Goal: Task Accomplishment & Management: Manage account settings

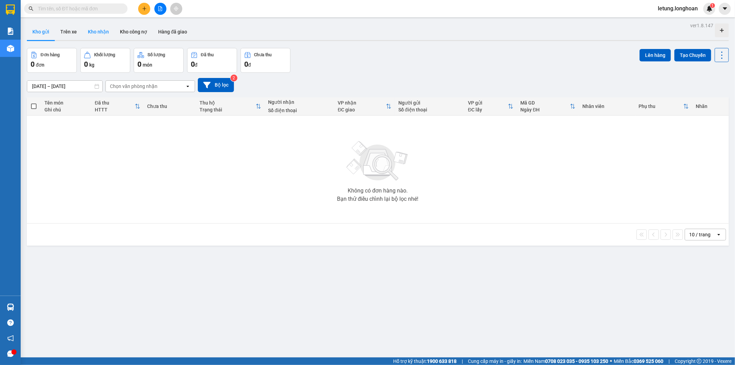
click at [101, 32] on button "Kho nhận" at bounding box center [98, 31] width 32 height 17
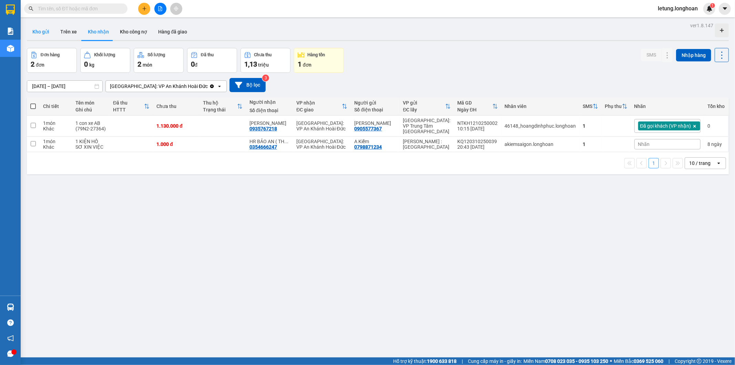
click at [41, 31] on button "Kho gửi" at bounding box center [41, 31] width 28 height 17
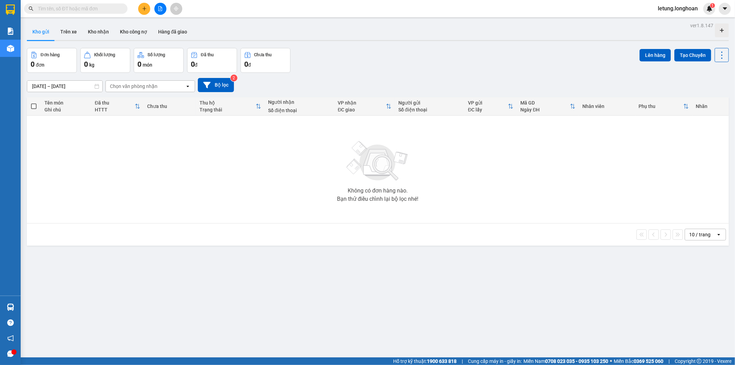
click at [83, 14] on div "Kết quả tìm kiếm ( 0 ) Bộ lọc No Data letung.longhoan 1" at bounding box center [367, 8] width 735 height 17
click at [87, 7] on input "text" at bounding box center [78, 9] width 81 height 8
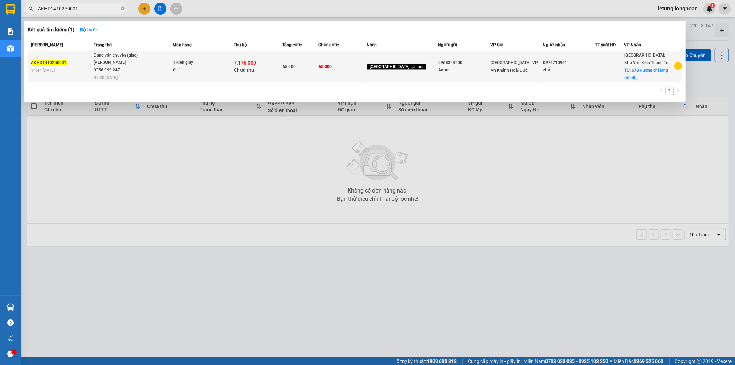
type input "AKHD1410250001"
click at [157, 65] on span "Đang vận chuyển (giao) [PERSON_NAME] 0356.999.247 07:30 [DATE]" at bounding box center [133, 66] width 79 height 29
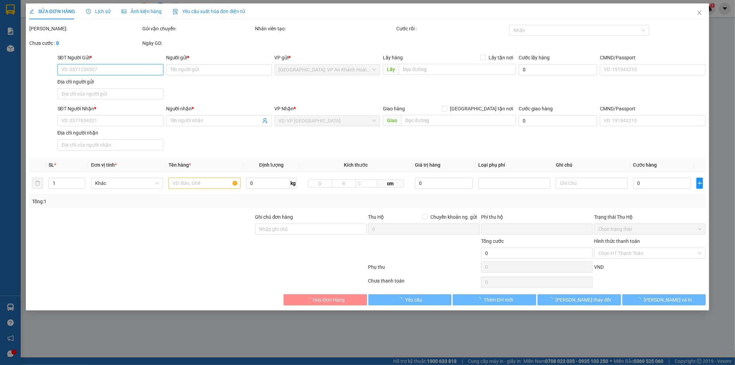
type input "0968323200"
type input "An An"
type input "0976710961"
type input "zittt"
checkbox input "true"
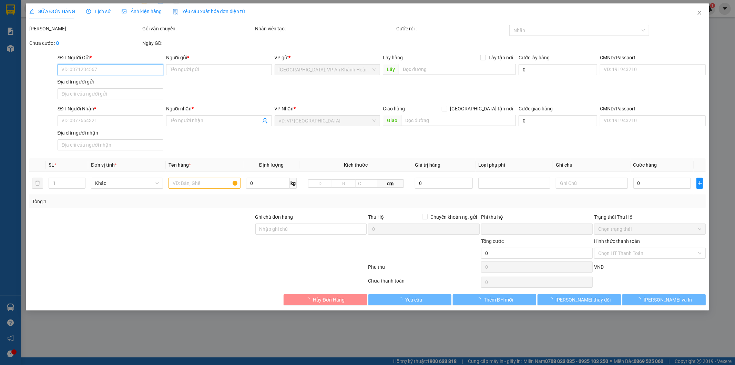
type input "673 đường [GEOGRAPHIC_DATA] thị trấn [GEOGRAPHIC_DATA] [GEOGRAPHIC_DATA] [GEOGR…"
type input "hàng dễ vỡ xin nhẹ tay"
type input "65.000"
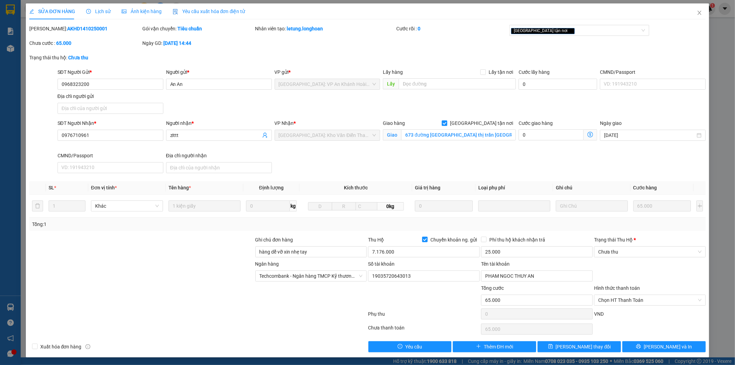
click at [99, 12] on span "Lịch sử" at bounding box center [98, 12] width 24 height 6
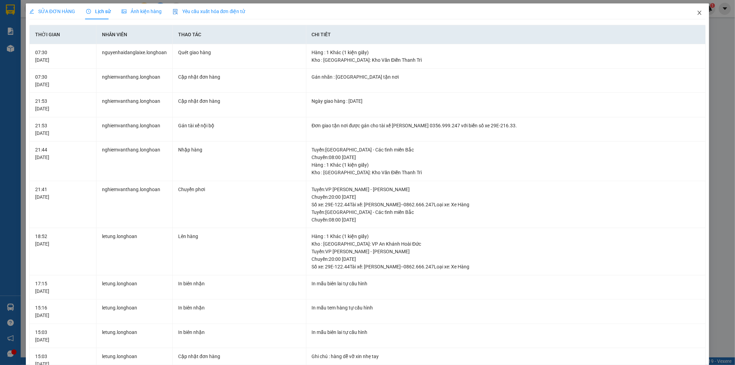
click at [693, 10] on span "Close" at bounding box center [699, 12] width 19 height 19
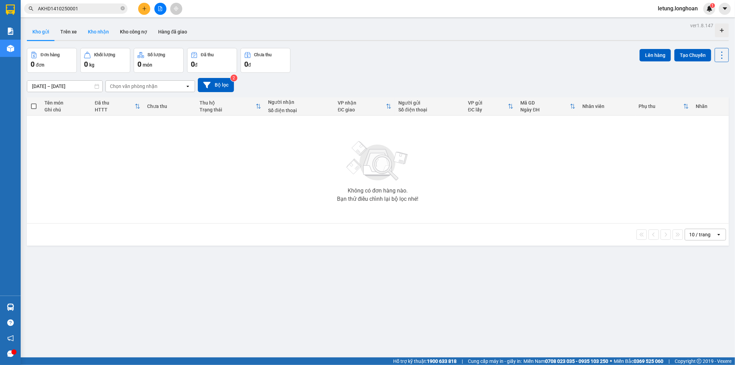
click at [96, 33] on button "Kho nhận" at bounding box center [98, 31] width 32 height 17
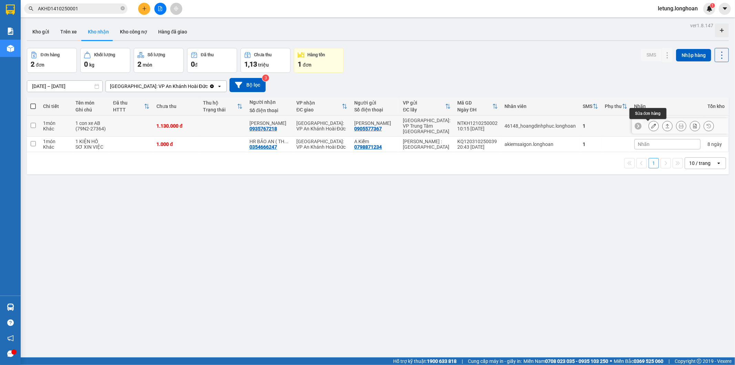
click at [651, 126] on icon at bounding box center [653, 125] width 5 height 5
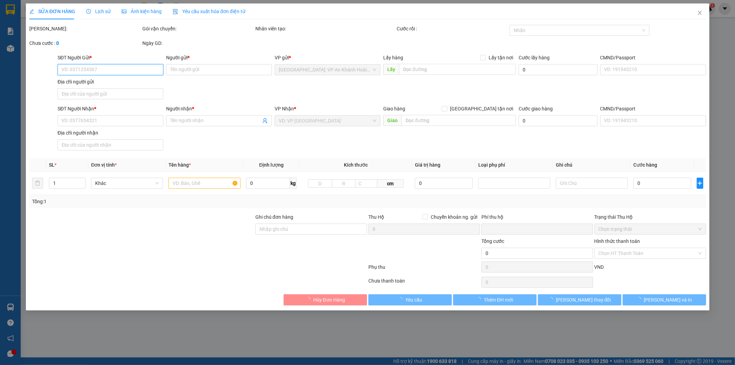
type input "0905577367"
type input "[PERSON_NAME]"
type input "0935767218"
type input "[PERSON_NAME]"
type input "1 chìa khóa + giấy tờ để cốp"
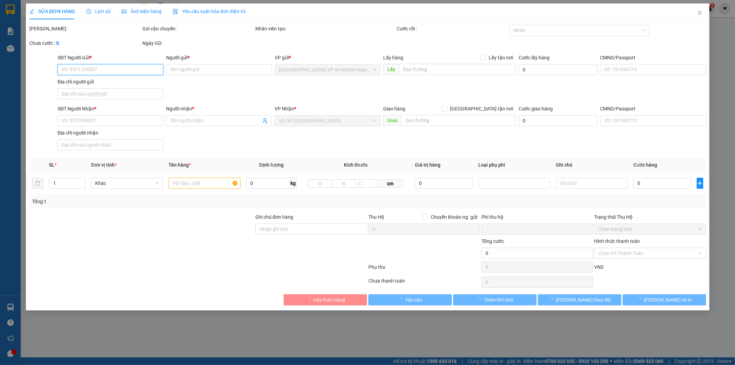
type input "0"
type input "1.130.000"
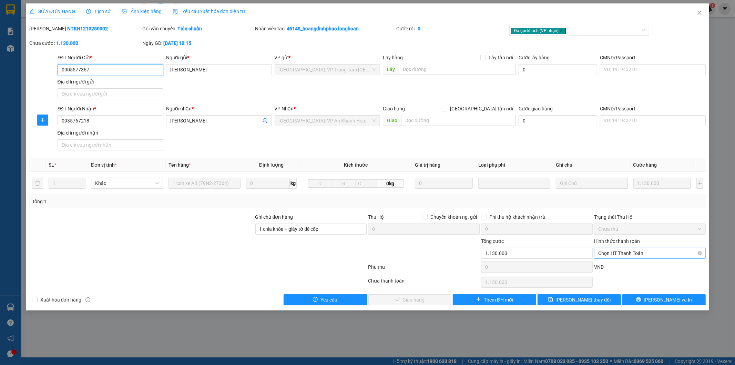
click at [617, 252] on span "Chọn HT Thanh Toán" at bounding box center [649, 253] width 103 height 10
click at [612, 264] on div "Tại văn phòng" at bounding box center [650, 267] width 103 height 8
type input "0"
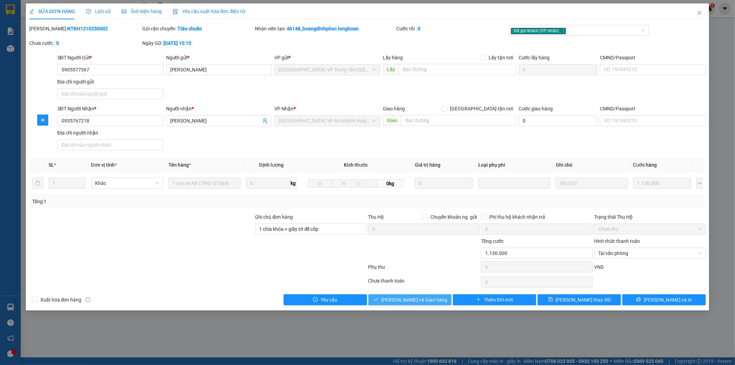
click at [413, 297] on span "[PERSON_NAME] và Giao hàng" at bounding box center [415, 300] width 66 height 8
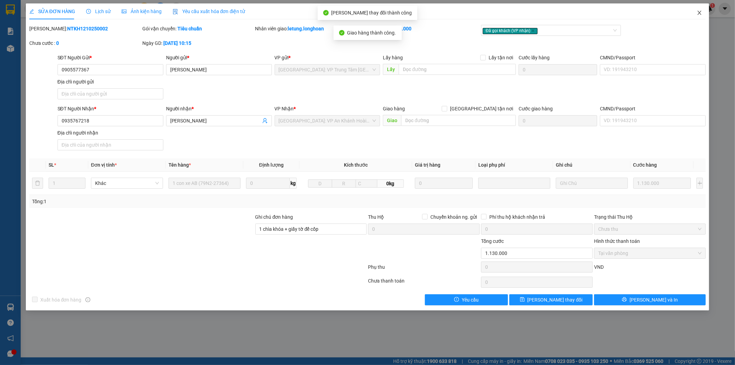
click at [700, 12] on icon "close" at bounding box center [700, 13] width 4 height 4
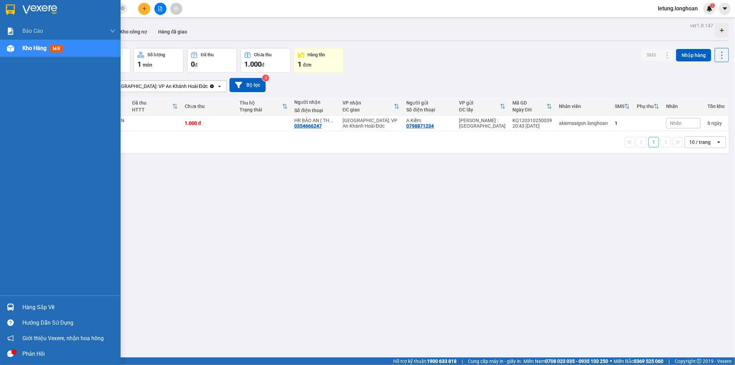
click at [10, 7] on img at bounding box center [10, 9] width 9 height 10
